Goal: Find specific page/section

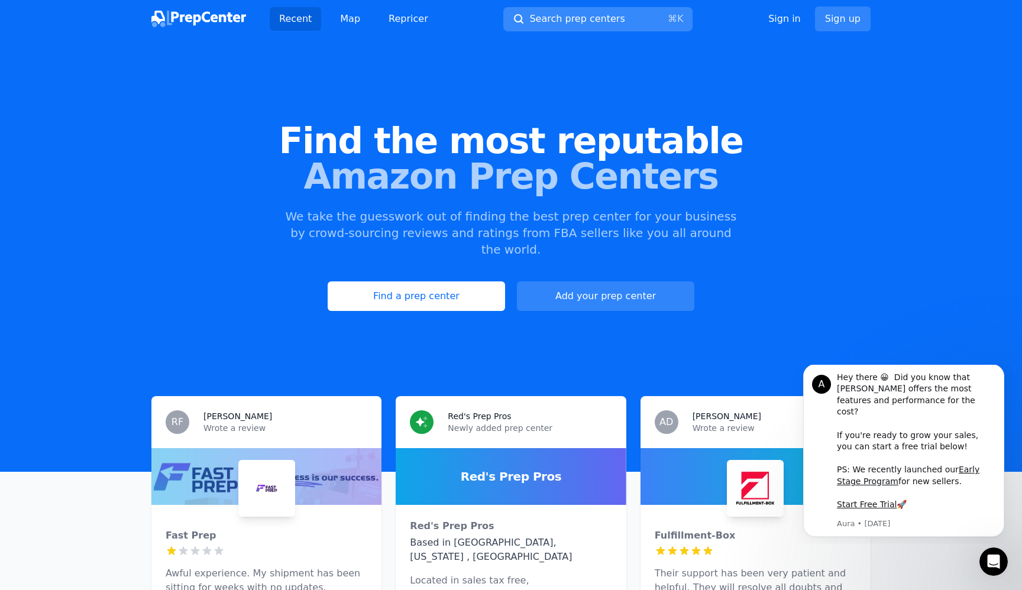
click at [570, 20] on span "Search prep centers" at bounding box center [576, 19] width 95 height 14
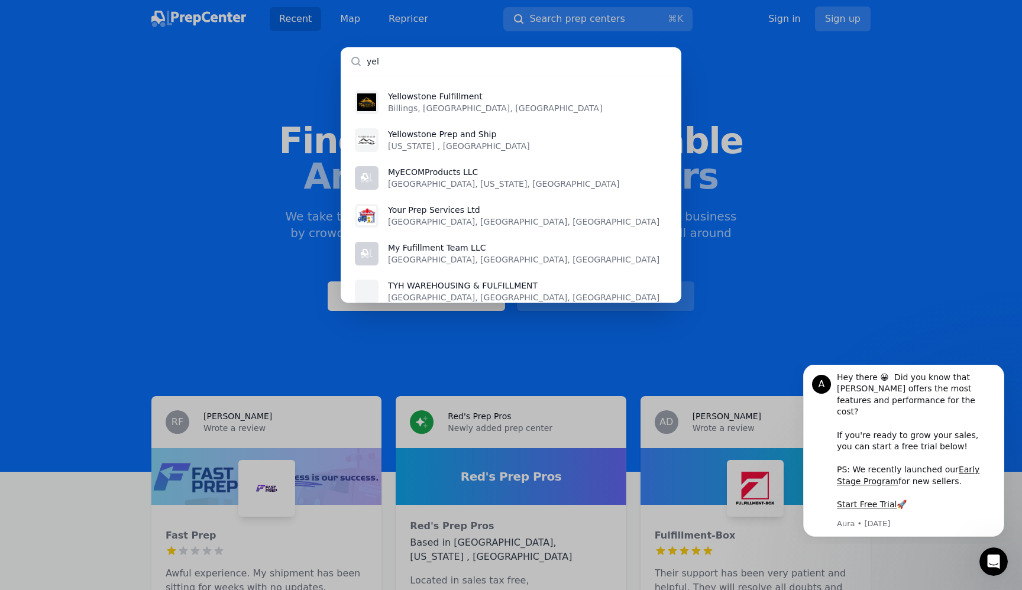
type input "yel"
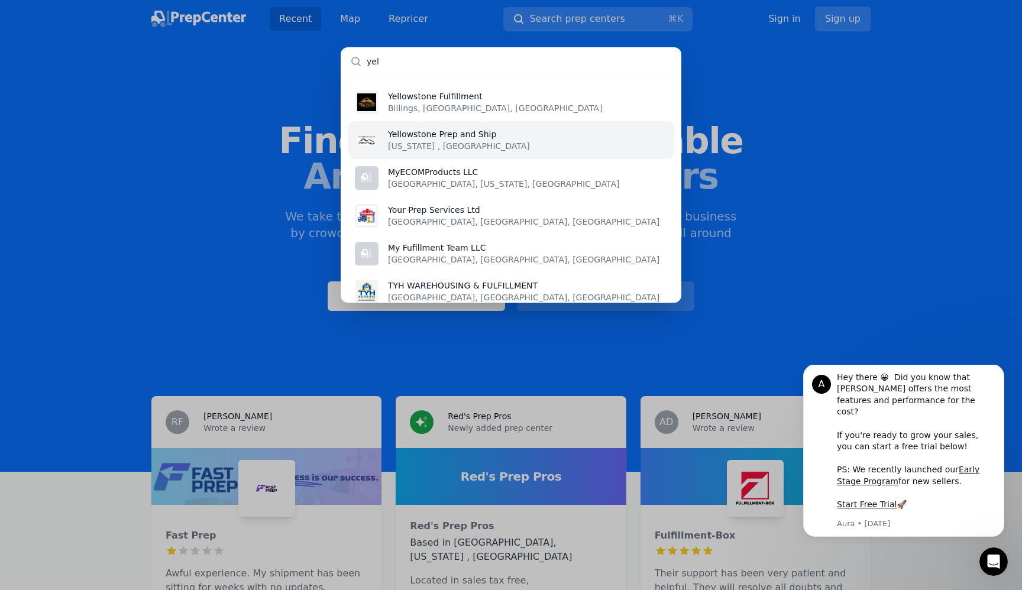
click at [605, 129] on li "Yellowstone Prep and Ship [US_STATE] , [GEOGRAPHIC_DATA]" at bounding box center [511, 140] width 327 height 38
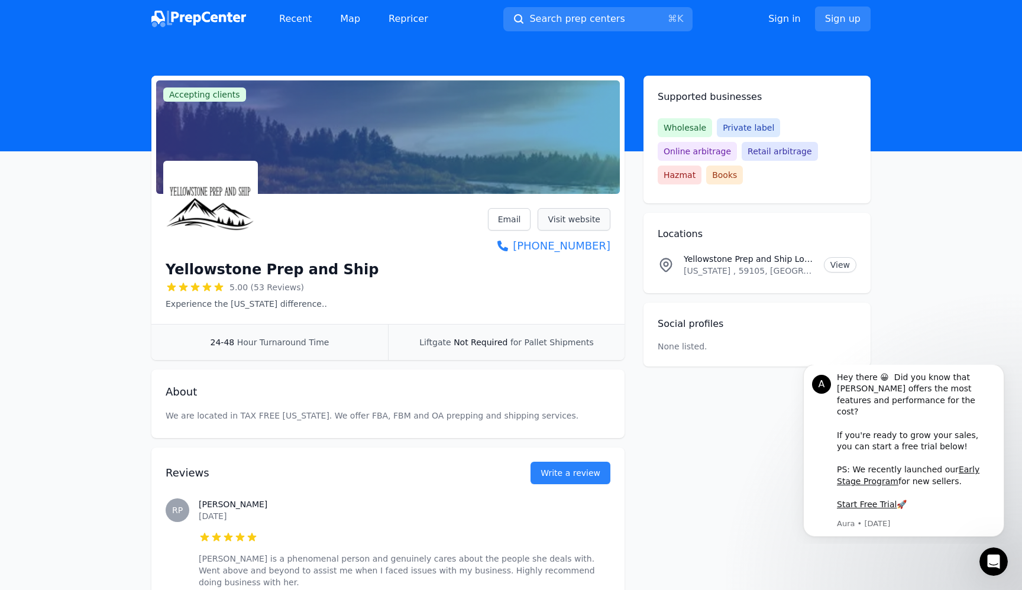
click at [576, 217] on link "Visit website" at bounding box center [574, 219] width 73 height 22
